Goal: Navigation & Orientation: Find specific page/section

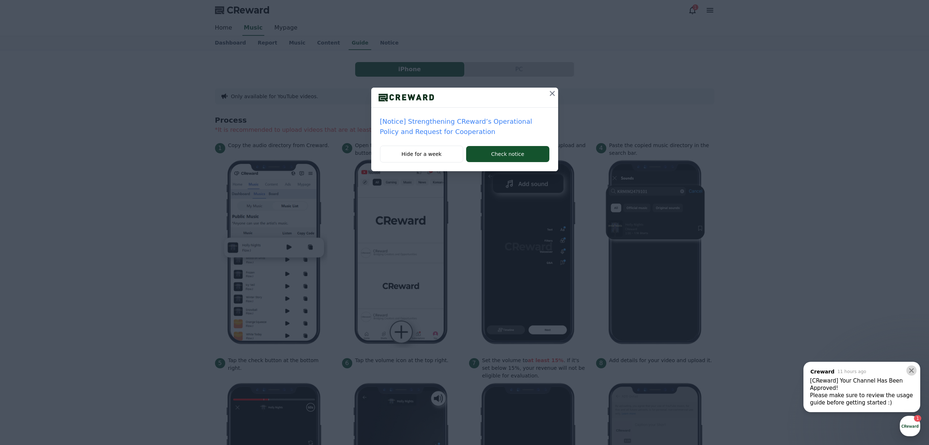
click at [912, 371] on icon at bounding box center [911, 370] width 5 height 5
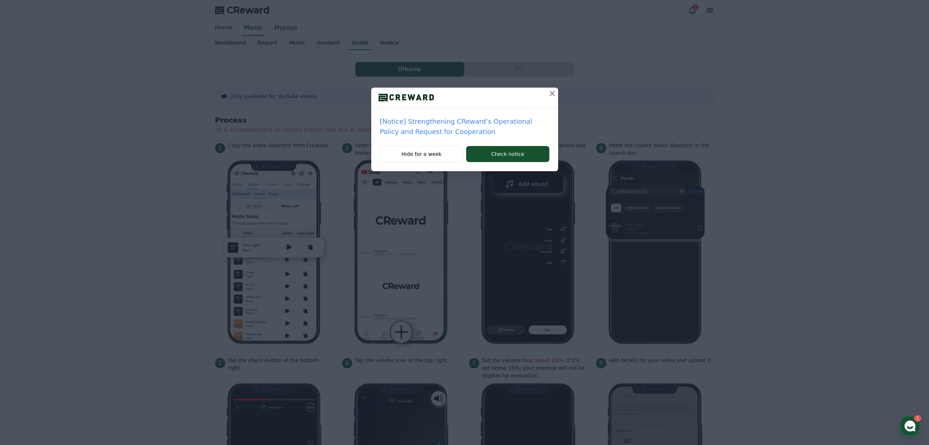
click at [551, 91] on icon at bounding box center [552, 93] width 9 height 9
click at [236, 15] on div "[Settlement] 2nd Week of September Weekly Settlement Withdrawal Request Guide H…" at bounding box center [464, 91] width 929 height 183
click at [445, 154] on button "Hide for a week" at bounding box center [422, 154] width 84 height 17
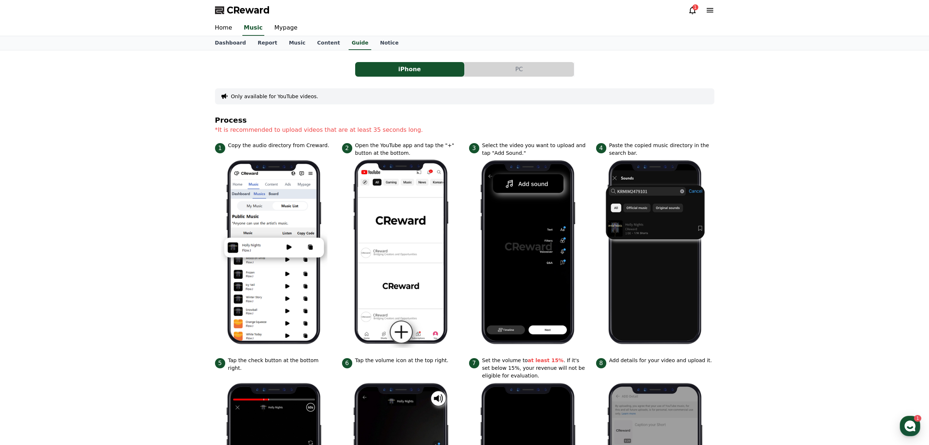
click at [244, 14] on span "CReward" at bounding box center [248, 10] width 43 height 12
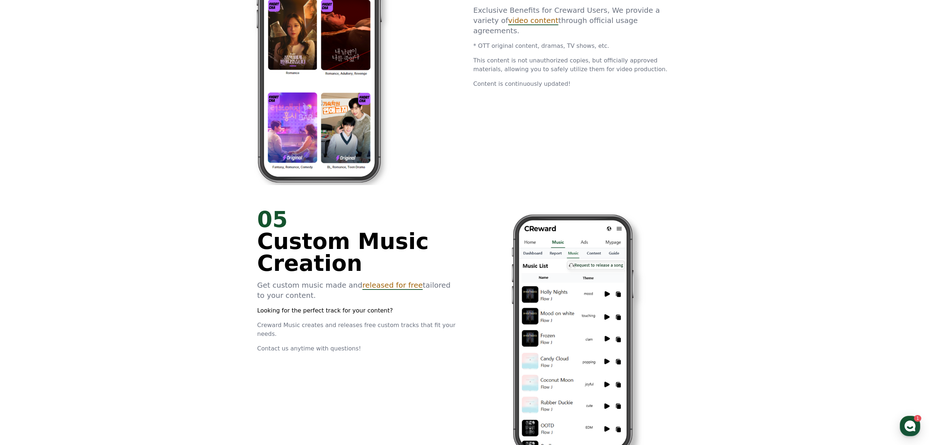
scroll to position [1977, 0]
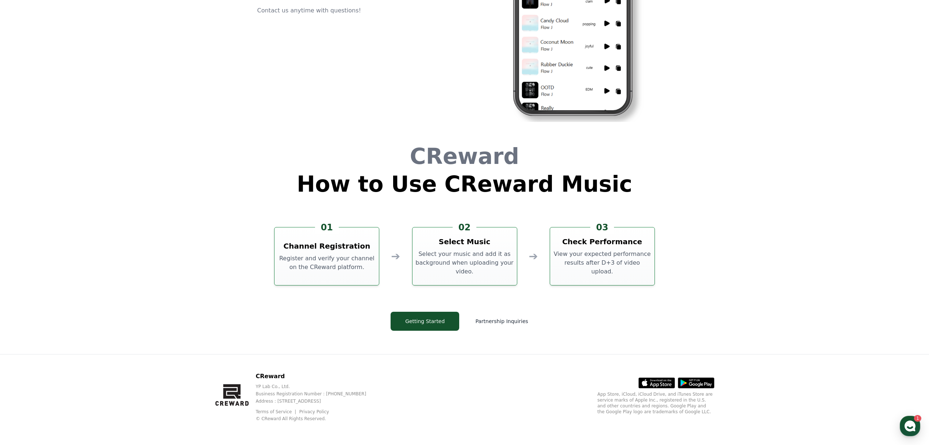
drag, startPoint x: 669, startPoint y: 165, endPoint x: 675, endPoint y: 355, distance: 190.2
click at [429, 326] on button "Getting Started" at bounding box center [424, 321] width 69 height 19
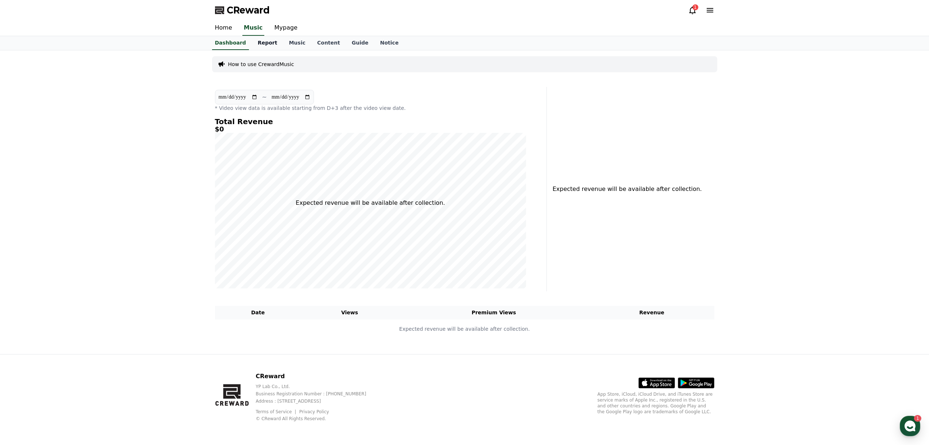
click at [262, 45] on link "Report" at bounding box center [267, 43] width 31 height 14
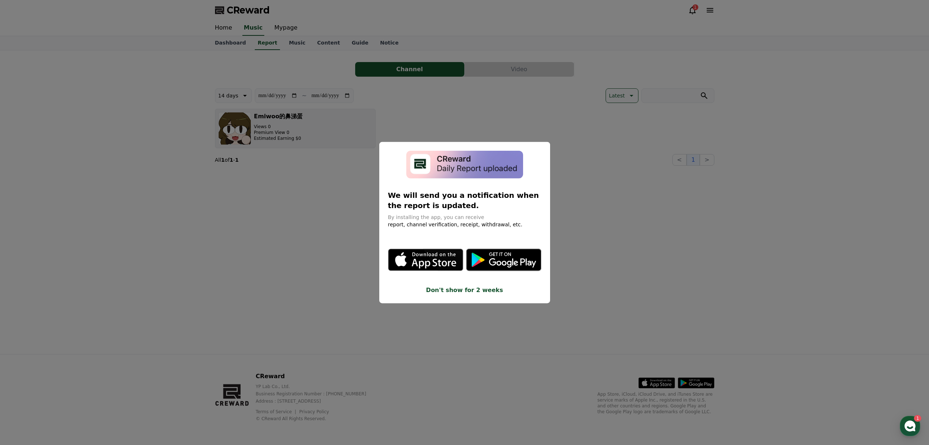
click at [332, 115] on button "close modal" at bounding box center [464, 222] width 929 height 445
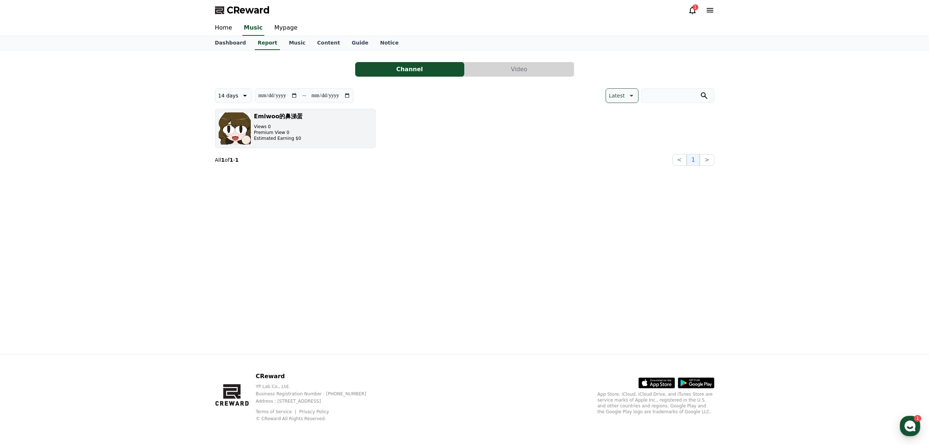
click at [336, 119] on button "Emiwoo的鼻涕蛋 Views 0 Premium View 0 Estimated Earning $0" at bounding box center [295, 128] width 161 height 39
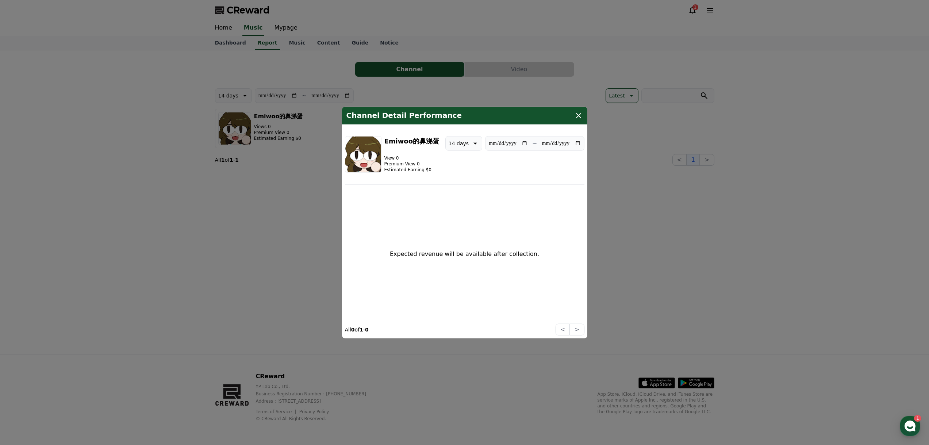
click at [579, 115] on icon "modal" at bounding box center [578, 115] width 9 height 9
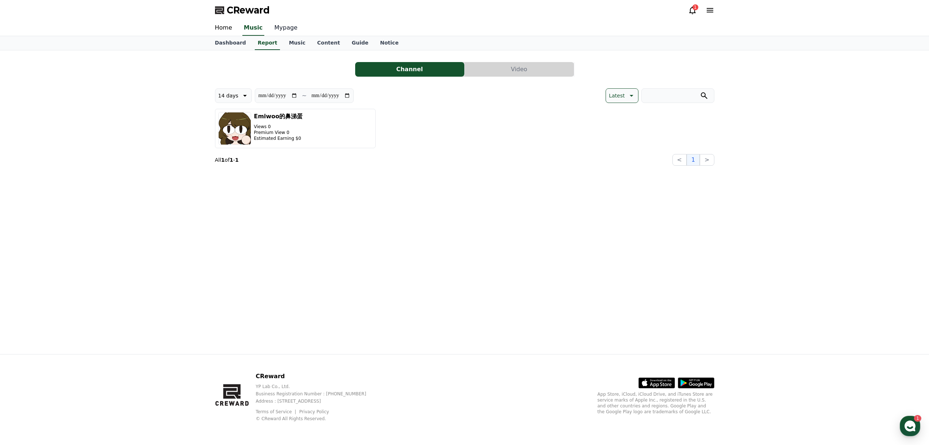
click at [272, 24] on link "Mypage" at bounding box center [286, 27] width 35 height 15
select select "**********"
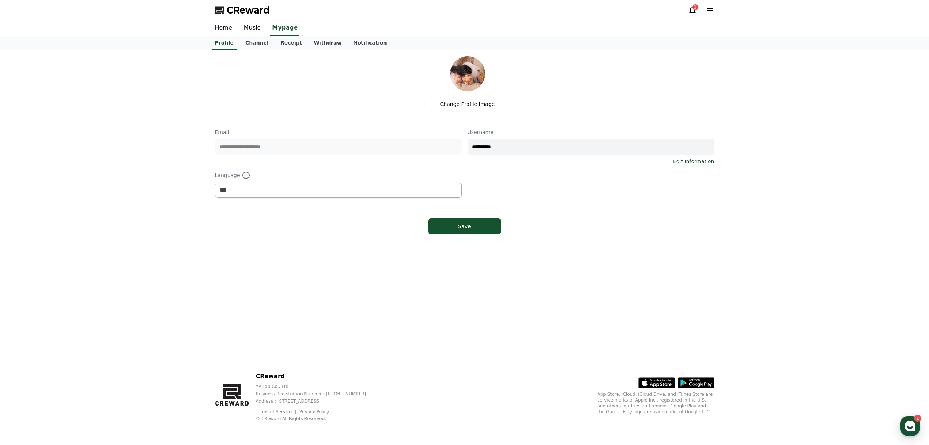
click at [232, 30] on link "Home" at bounding box center [223, 27] width 29 height 15
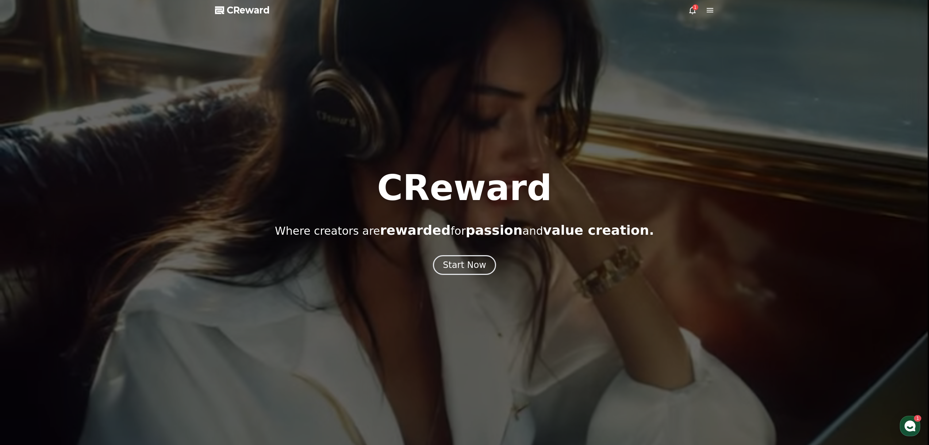
click at [707, 9] on icon at bounding box center [709, 10] width 9 height 9
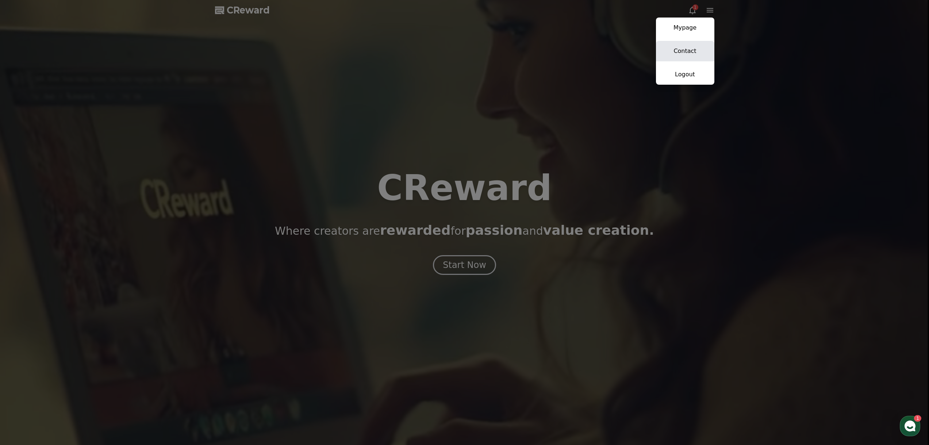
click at [709, 58] on link "Contact" at bounding box center [685, 51] width 58 height 20
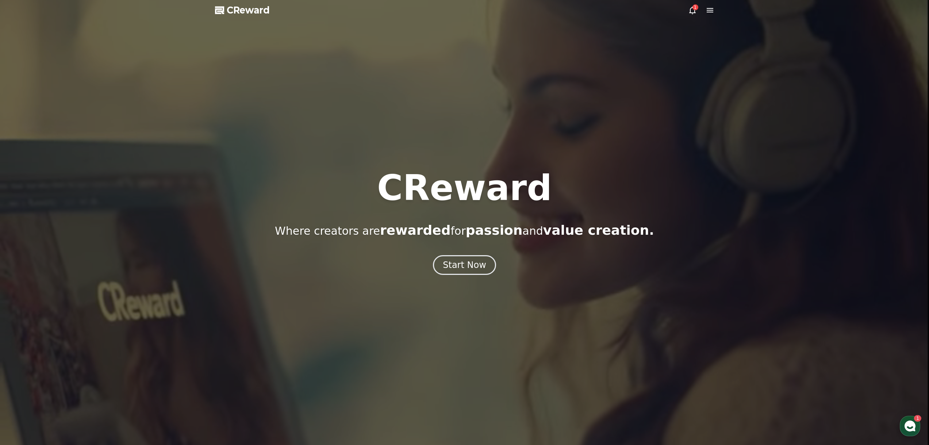
click at [696, 14] on icon at bounding box center [692, 10] width 9 height 9
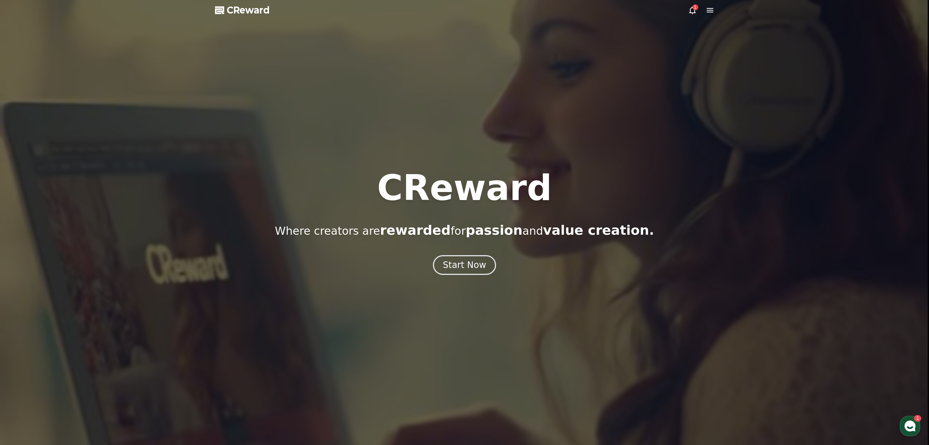
click at [708, 15] on div at bounding box center [464, 222] width 929 height 445
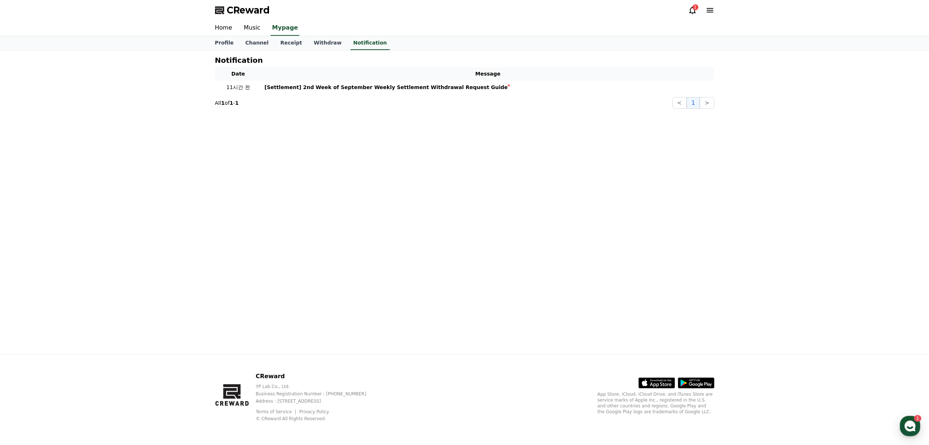
click at [707, 9] on icon at bounding box center [709, 10] width 7 height 4
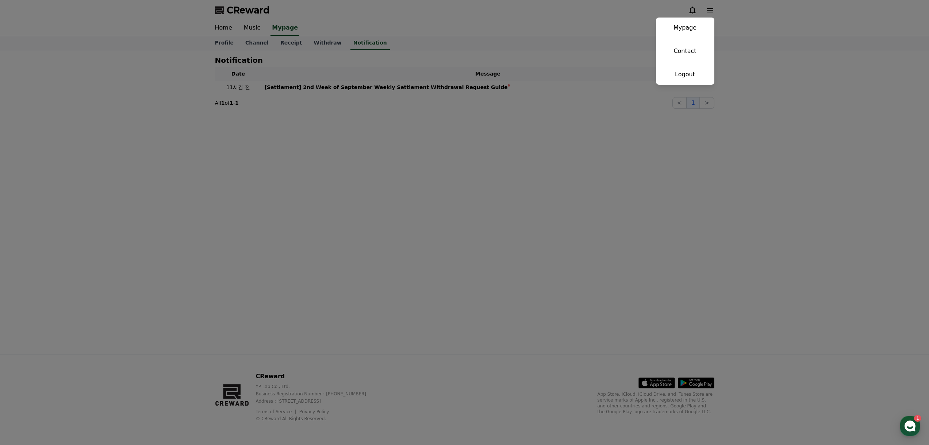
click at [520, 143] on button "close" at bounding box center [464, 222] width 929 height 445
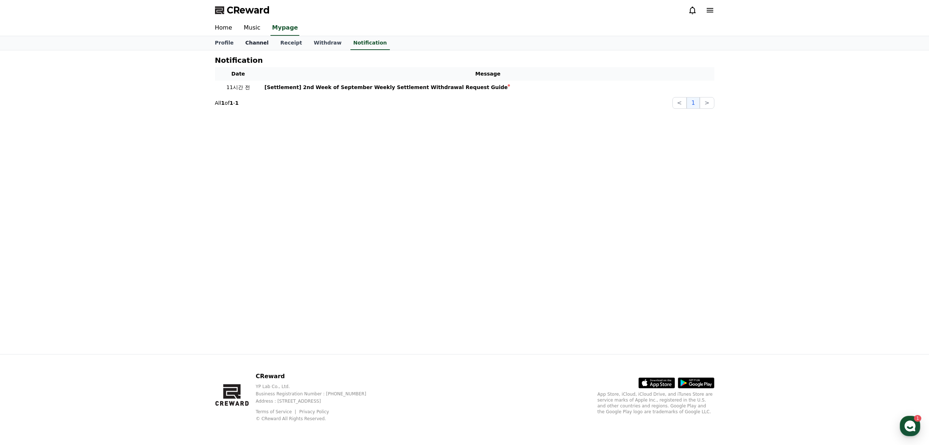
click at [255, 38] on link "Channel" at bounding box center [256, 43] width 35 height 14
